Goal: Navigation & Orientation: Find specific page/section

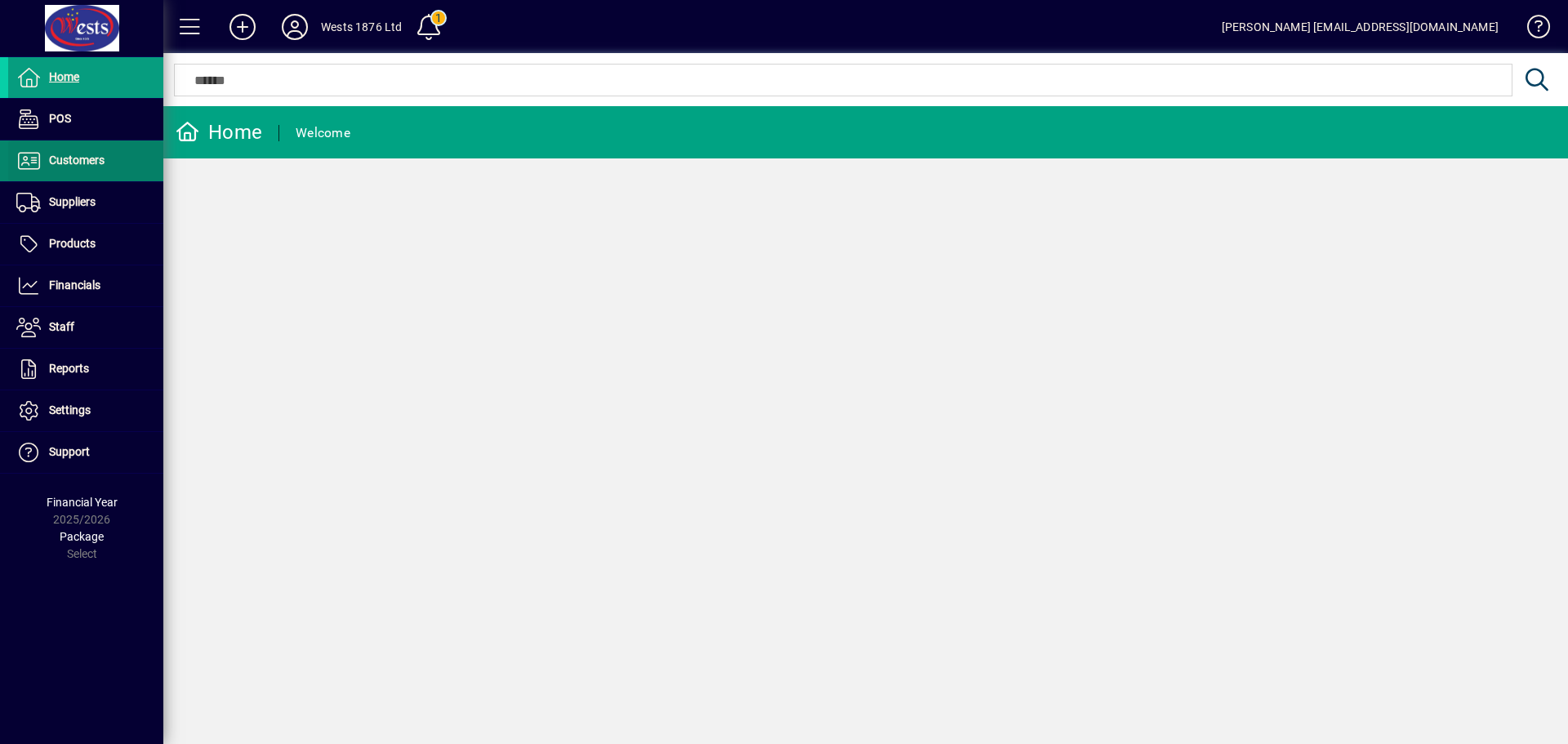
click at [82, 161] on span "Customers" at bounding box center [77, 160] width 56 height 13
